Goal: Complete application form

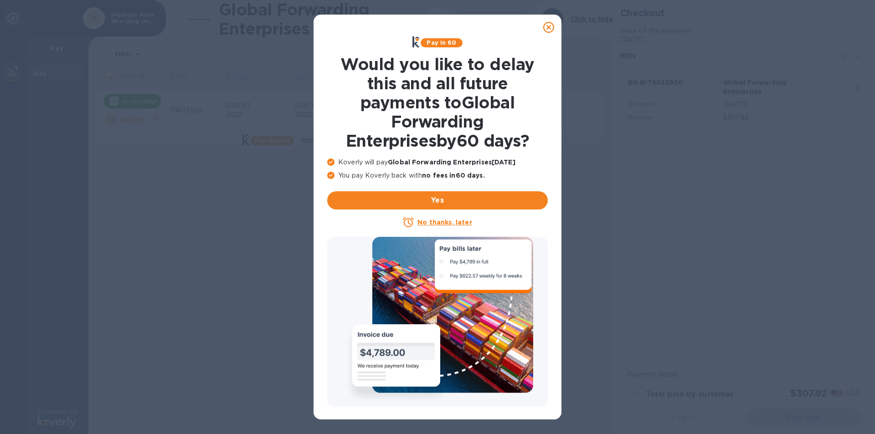
click at [428, 223] on u "No thanks, later" at bounding box center [444, 222] width 54 height 7
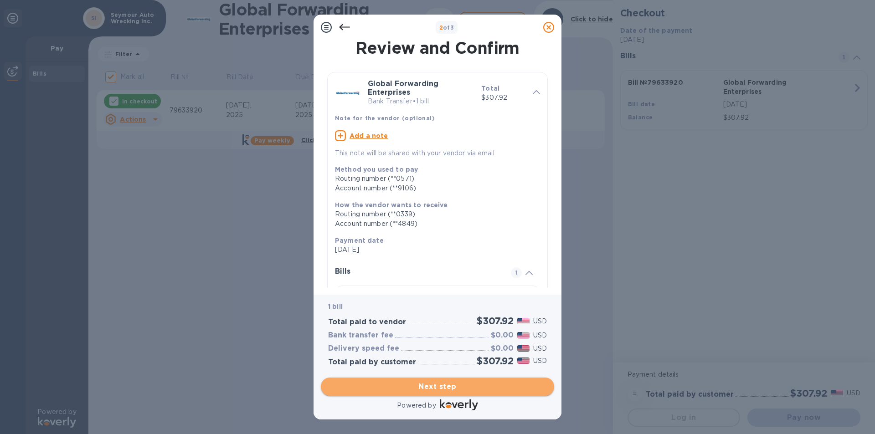
click at [460, 391] on span "Next step" at bounding box center [437, 386] width 219 height 11
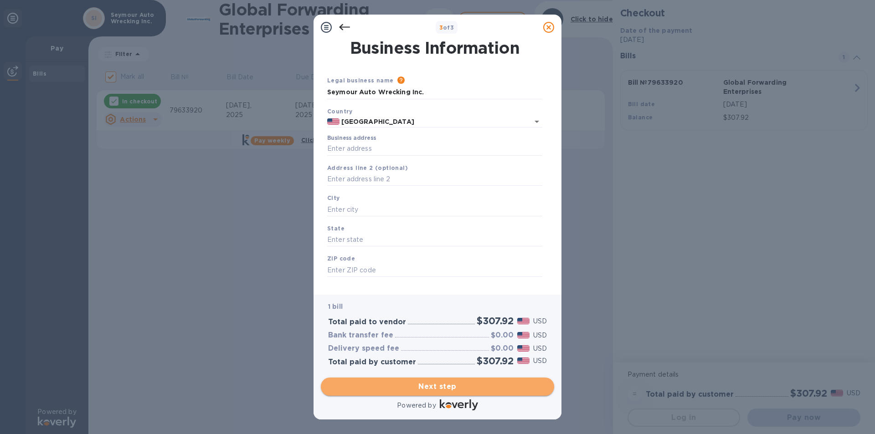
click at [460, 391] on span "Next step" at bounding box center [437, 386] width 219 height 11
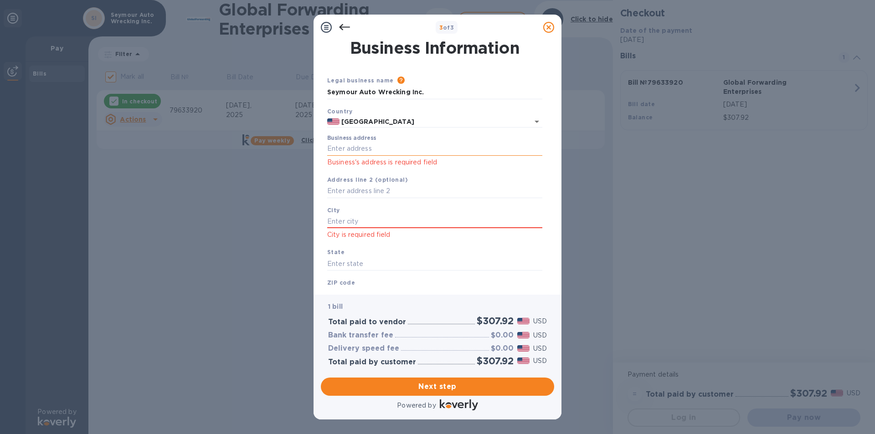
click at [373, 150] on input "Business address" at bounding box center [434, 149] width 215 height 14
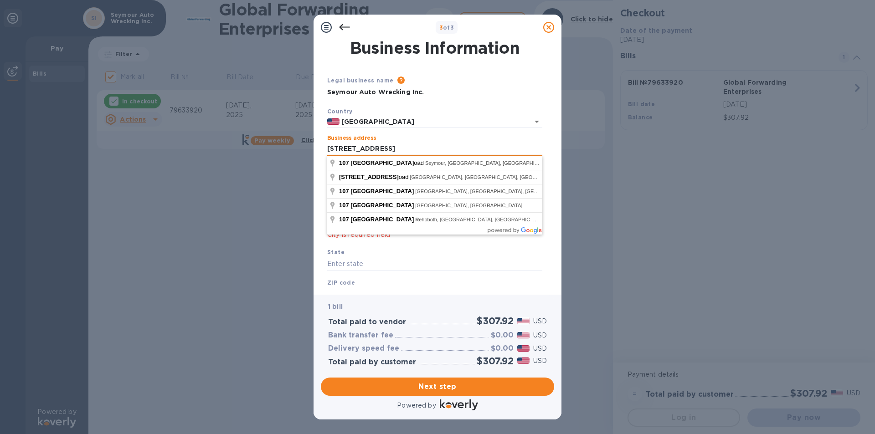
type input "[STREET_ADDRESS]"
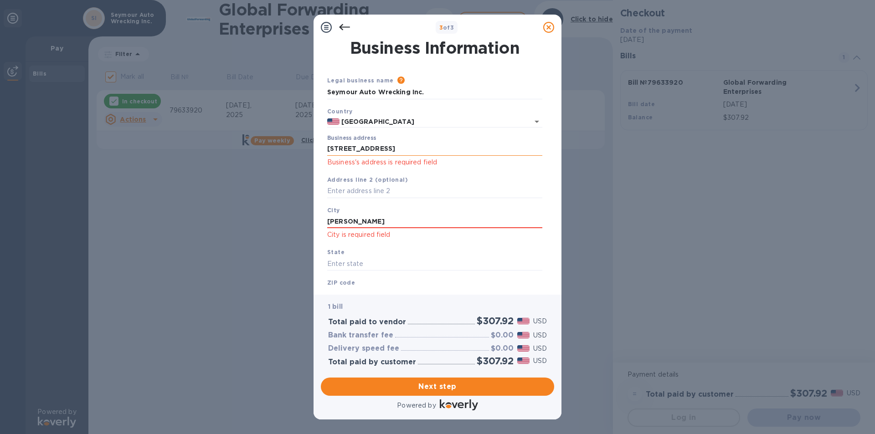
type input "[PERSON_NAME]"
type input "CT"
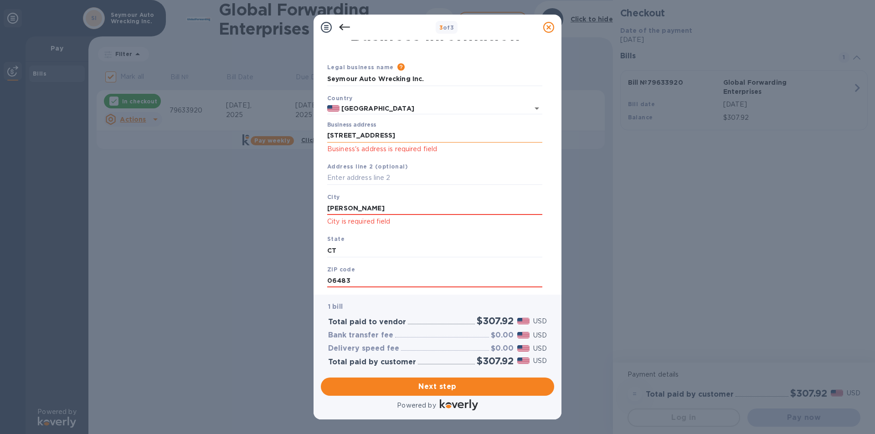
type input "06483"
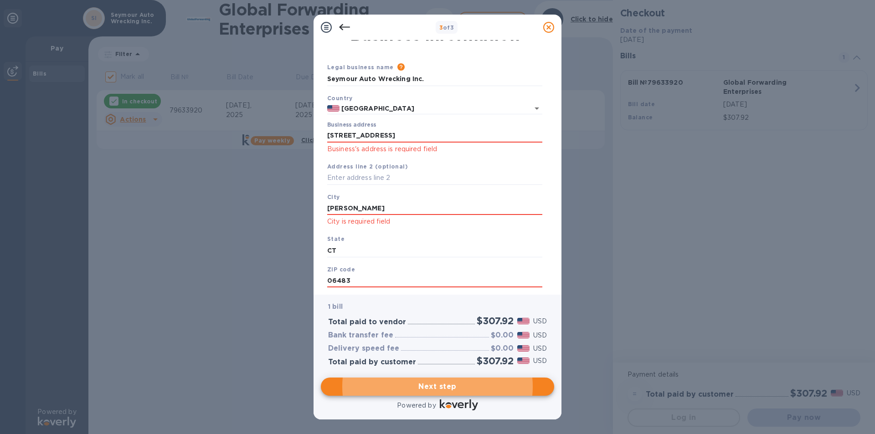
scroll to position [47, 0]
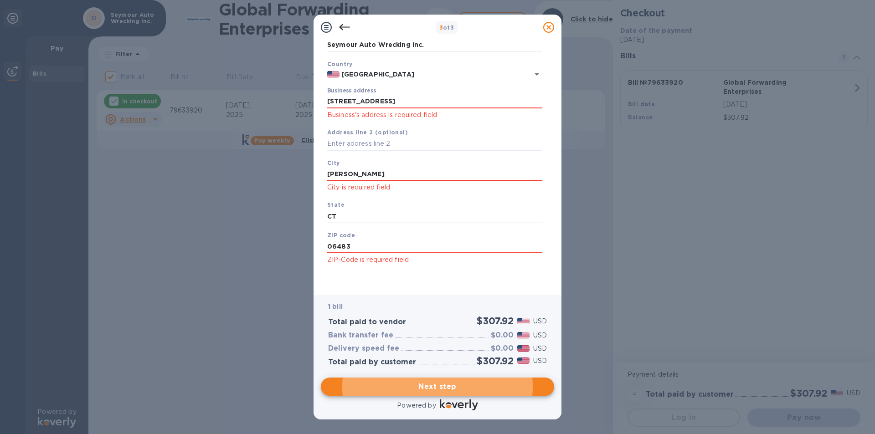
click at [389, 211] on input "CT" at bounding box center [434, 217] width 215 height 14
click at [435, 388] on span "Next step" at bounding box center [437, 386] width 219 height 11
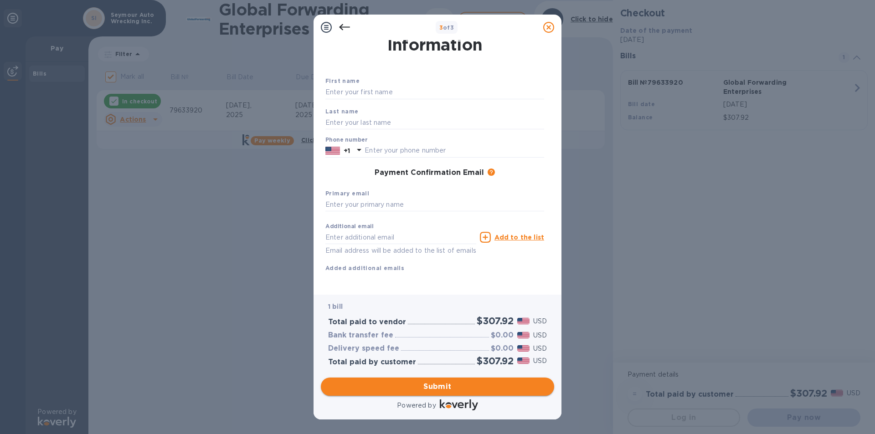
scroll to position [33, 0]
click at [364, 86] on input "text" at bounding box center [434, 93] width 219 height 14
type input "[PERSON_NAME]"
type input "2038882527"
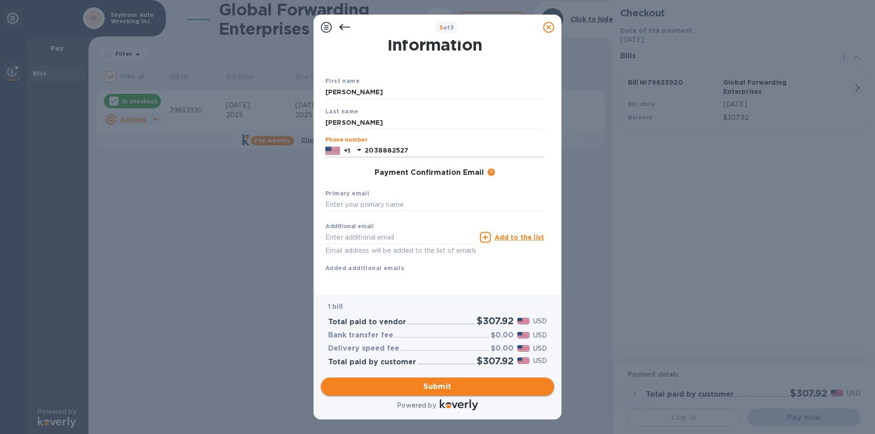
click at [466, 384] on span "Submit" at bounding box center [437, 386] width 219 height 11
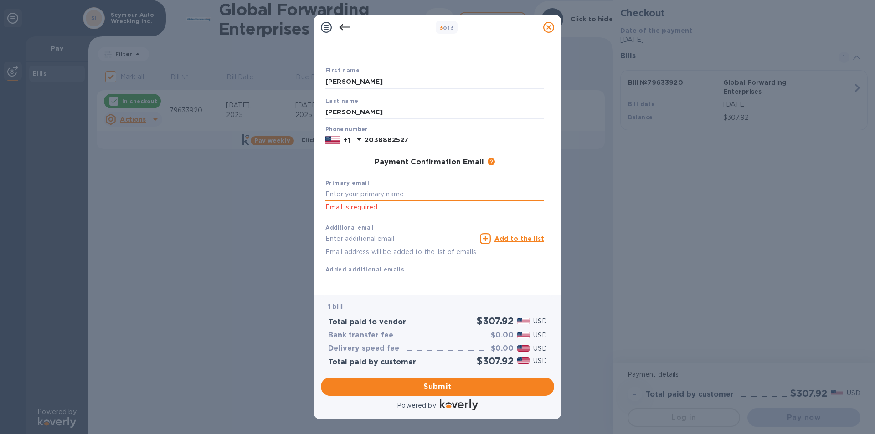
click at [376, 194] on input "text" at bounding box center [434, 195] width 219 height 14
type input "[PERSON_NAME][EMAIL_ADDRESS][DOMAIN_NAME]"
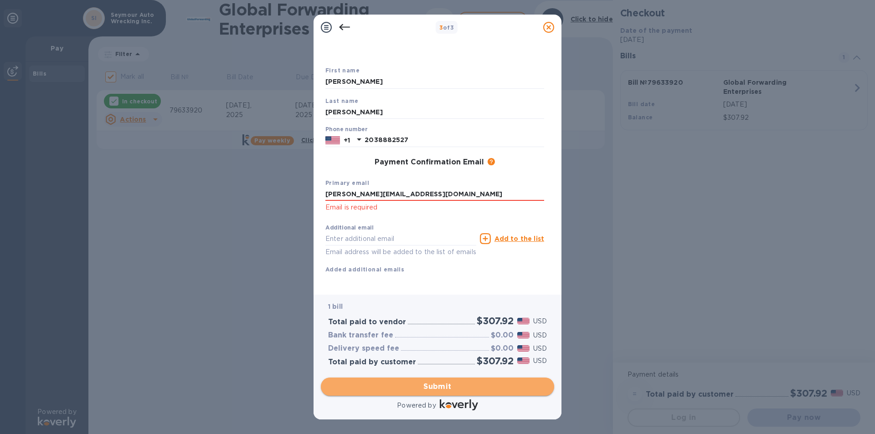
click at [421, 384] on span "Submit" at bounding box center [437, 386] width 219 height 11
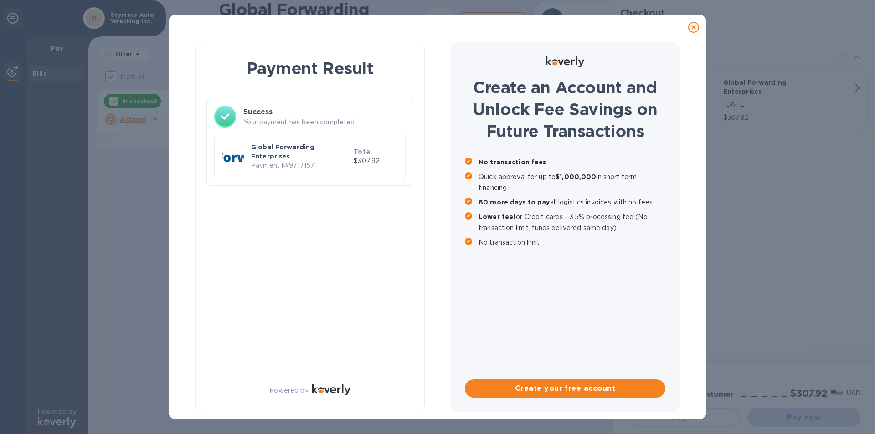
checkbox input "false"
